Goal: Navigation & Orientation: Find specific page/section

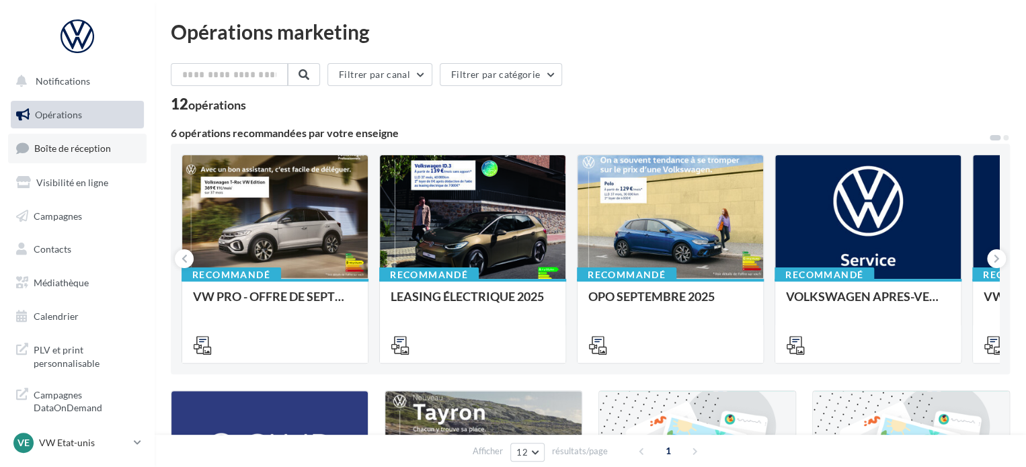
click at [65, 151] on span "Boîte de réception" at bounding box center [72, 148] width 77 height 11
drag, startPoint x: 620, startPoint y: 69, endPoint x: 648, endPoint y: 100, distance: 41.9
click at [648, 100] on div "Filtrer par canal Filtrer par catégorie 12 opérations" at bounding box center [590, 87] width 839 height 48
